Goal: Task Accomplishment & Management: Manage account settings

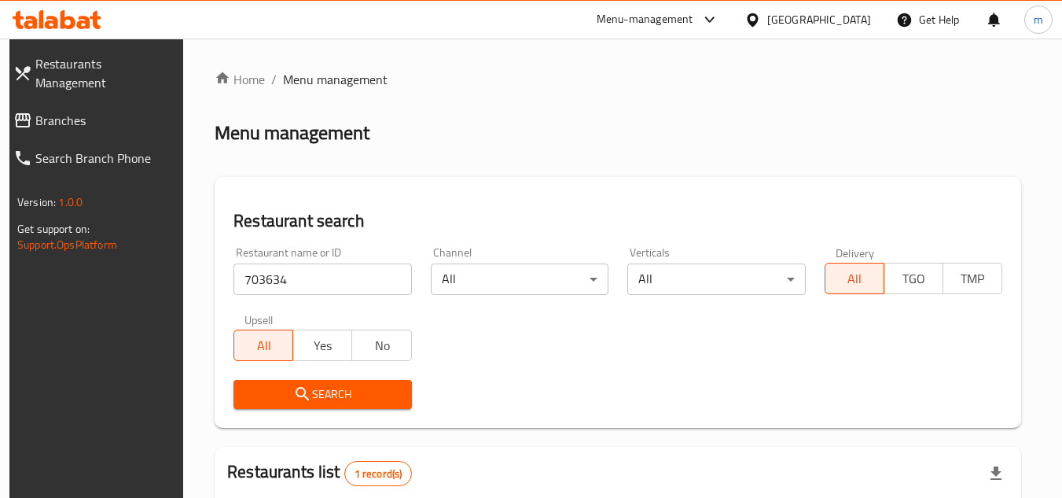
click at [75, 28] on icon at bounding box center [57, 19] width 89 height 19
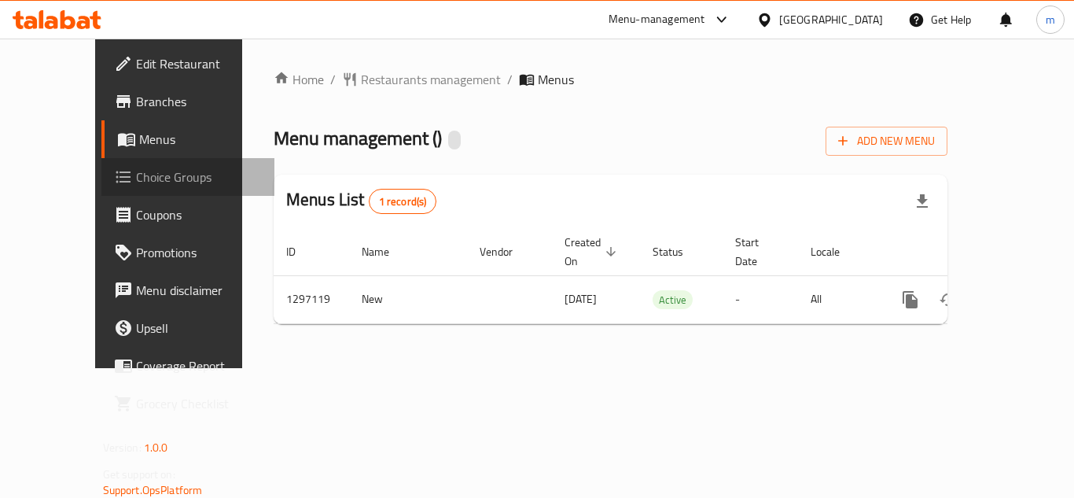
click at [136, 178] on span "Choice Groups" at bounding box center [199, 176] width 126 height 19
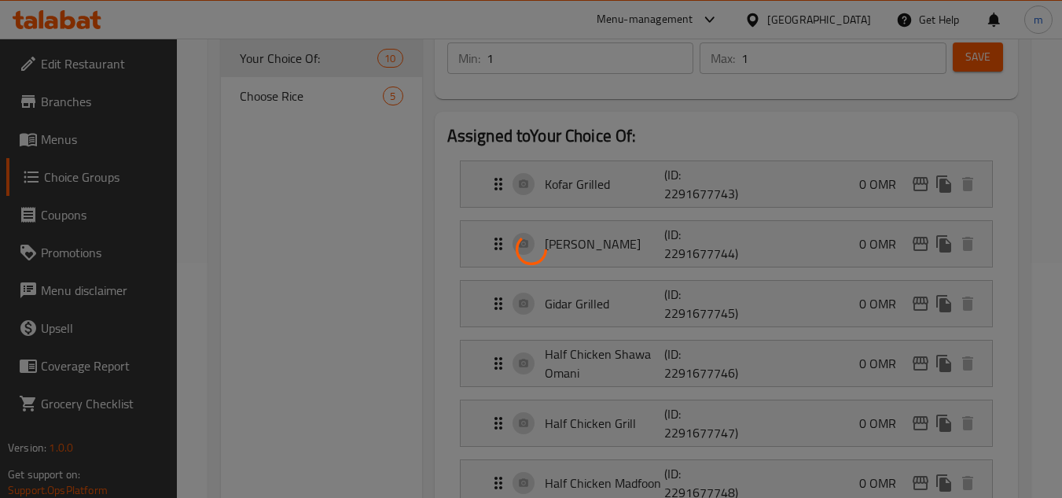
scroll to position [236, 0]
click at [292, 92] on div at bounding box center [531, 249] width 1062 height 498
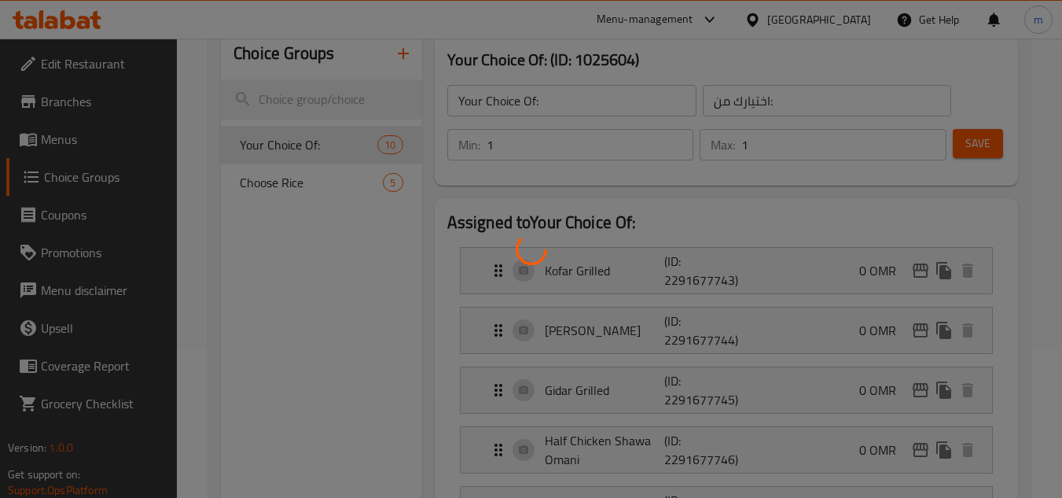
scroll to position [0, 0]
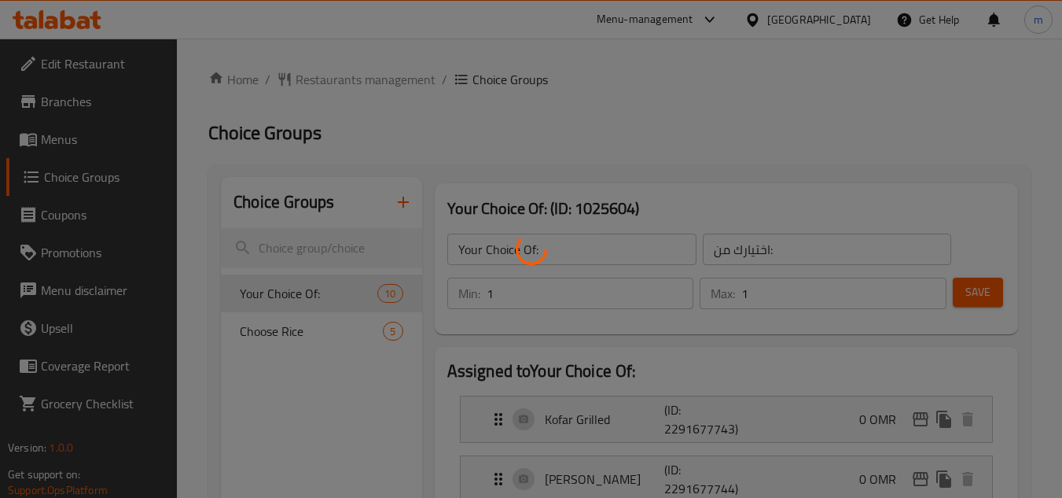
click at [407, 409] on div at bounding box center [531, 249] width 1062 height 498
drag, startPoint x: 549, startPoint y: 250, endPoint x: 534, endPoint y: 234, distance: 21.1
click at [547, 250] on icon at bounding box center [531, 248] width 31 height 31
click at [402, 116] on div at bounding box center [531, 249] width 1062 height 498
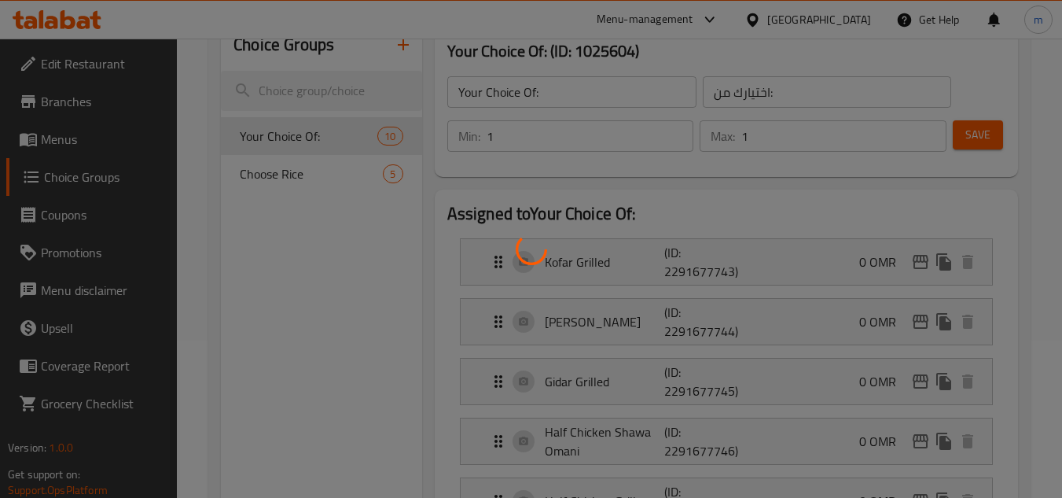
drag, startPoint x: 519, startPoint y: 287, endPoint x: 505, endPoint y: 285, distance: 13.6
click at [519, 287] on div at bounding box center [531, 249] width 1062 height 498
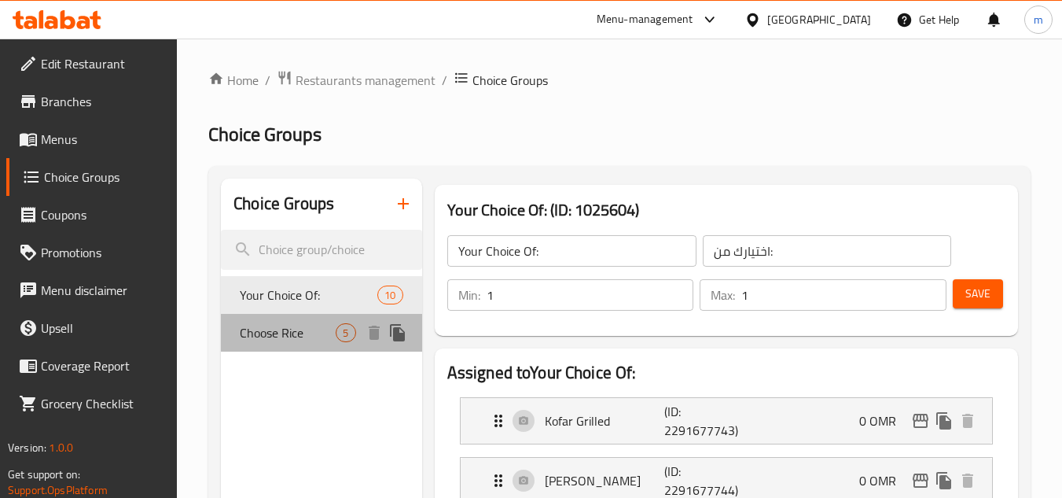
click at [303, 328] on span "Choose Rice" at bounding box center [288, 332] width 96 height 19
type input "Choose Rice"
type input "اختر الأرز"
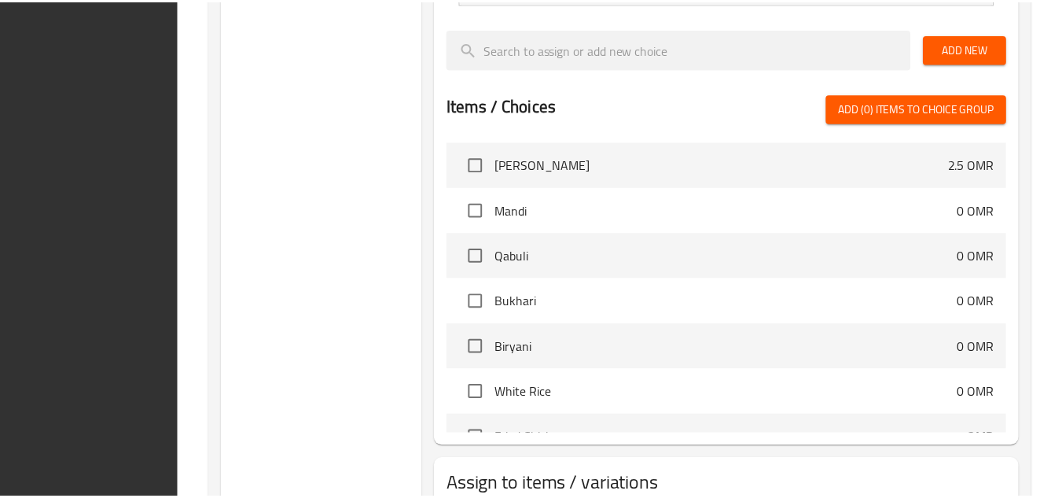
scroll to position [789, 0]
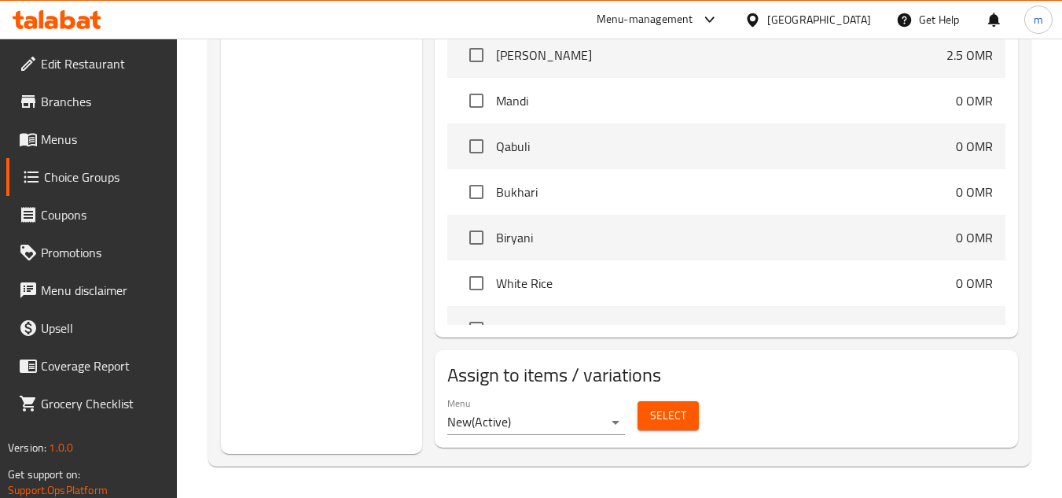
click at [94, 13] on icon at bounding box center [95, 20] width 11 height 18
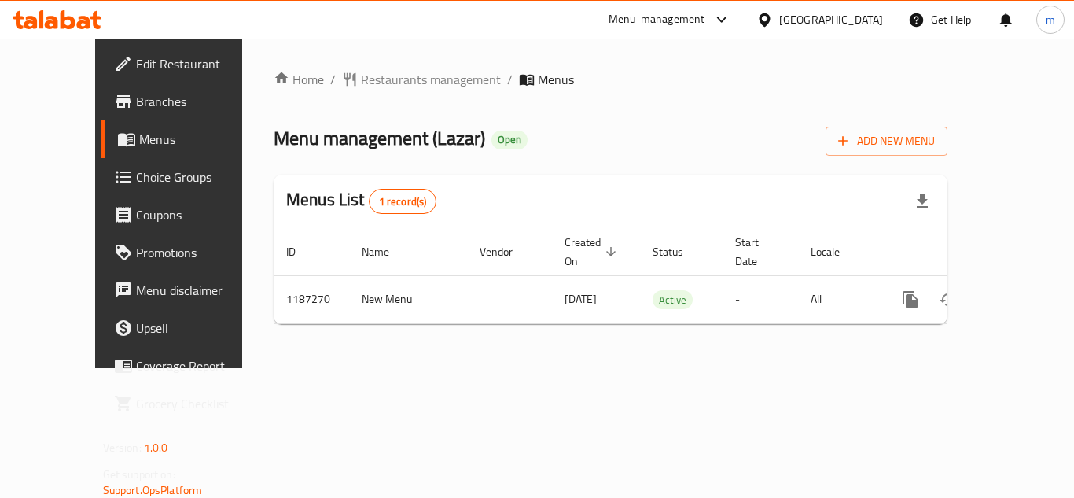
click at [136, 169] on span "Choice Groups" at bounding box center [199, 176] width 126 height 19
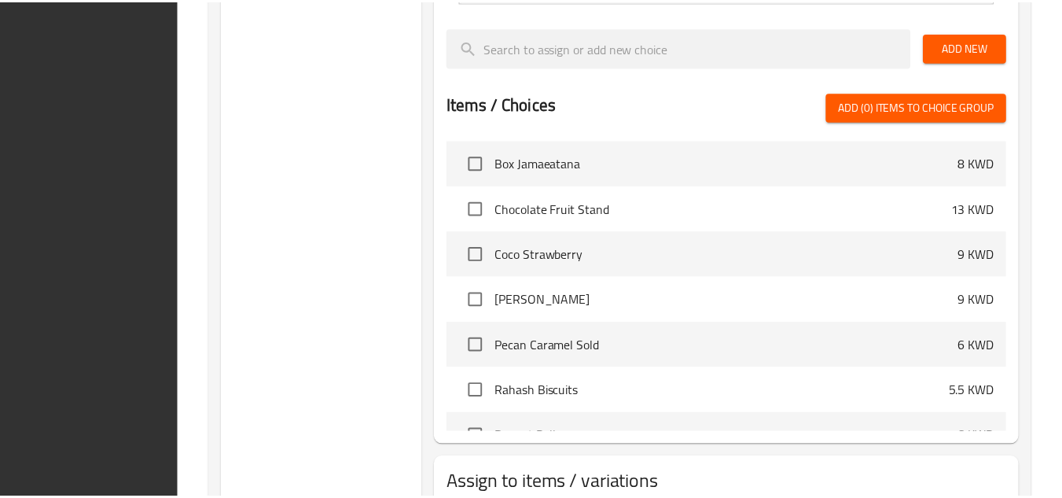
scroll to position [788, 0]
